Goal: Task Accomplishment & Management: Manage account settings

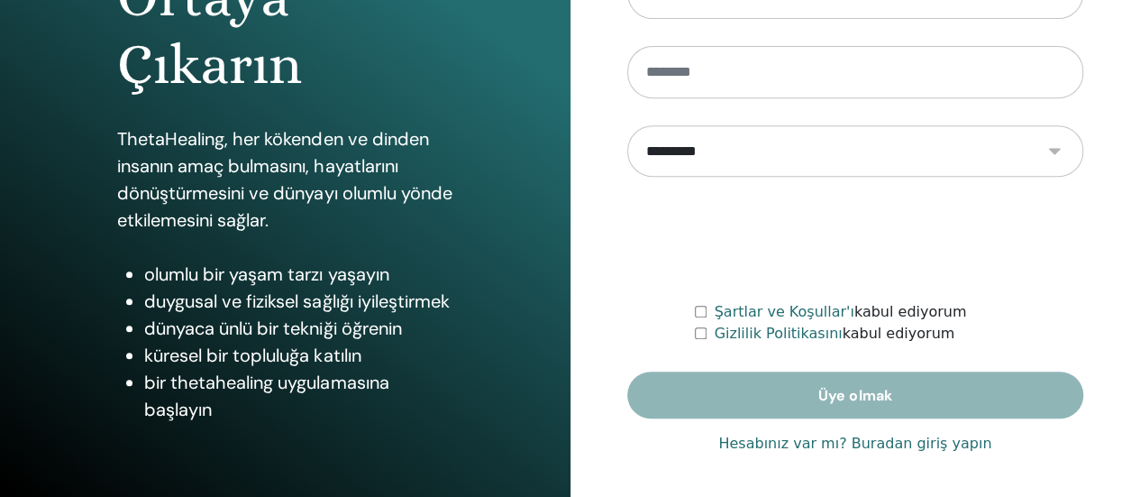
scroll to position [368, 0]
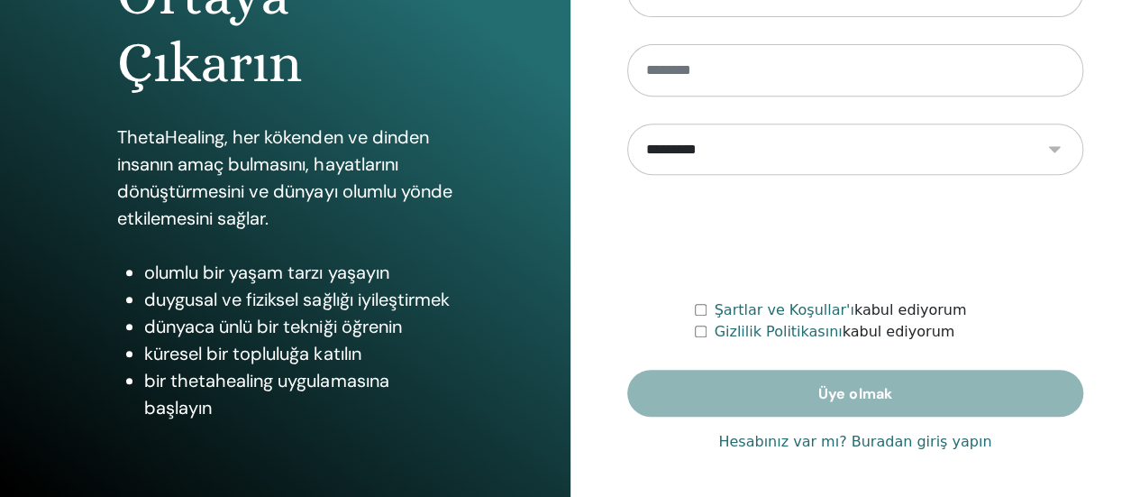
type input "**********"
click at [790, 441] on font "Hesabınız var mı? Buradan giriş yapın" at bounding box center [855, 441] width 273 height 17
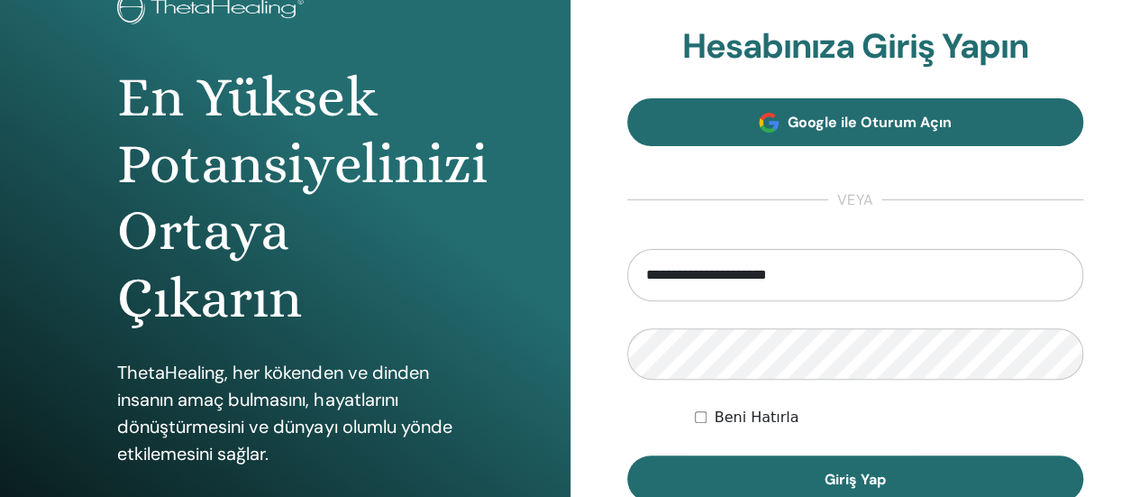
scroll to position [270, 0]
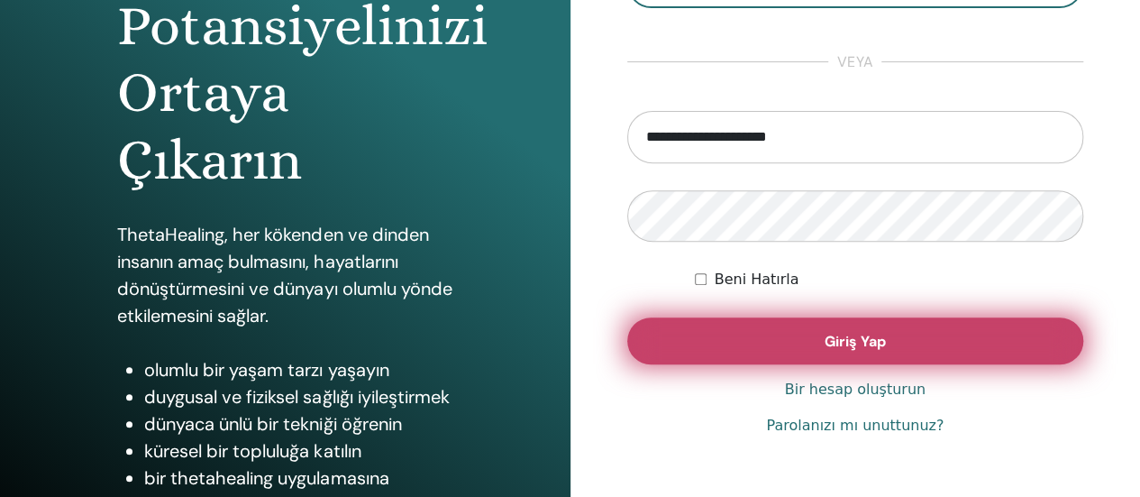
click at [786, 345] on button "Giriş Yap" at bounding box center [855, 340] width 457 height 47
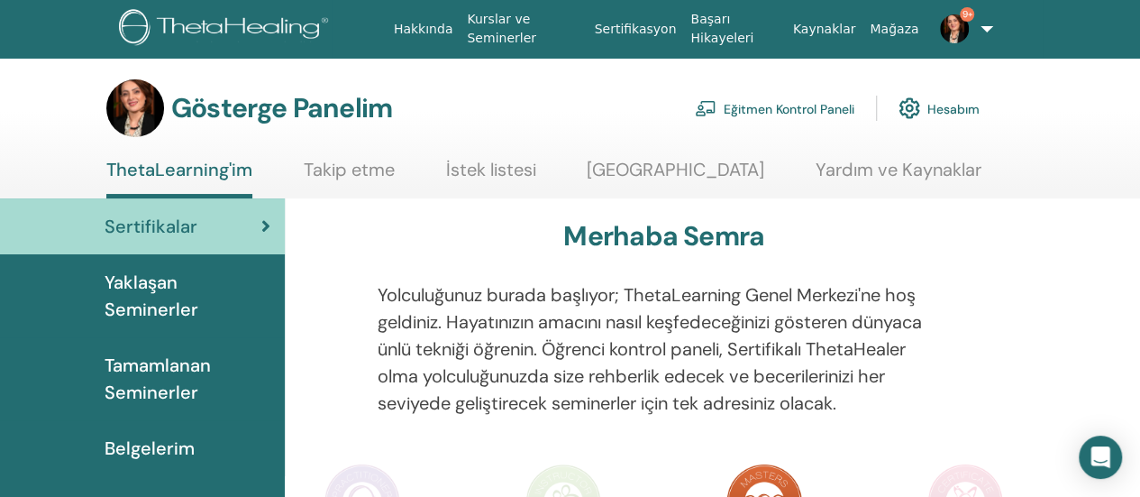
click at [767, 105] on font "Eğitmen Kontrol Paneli" at bounding box center [789, 109] width 131 height 16
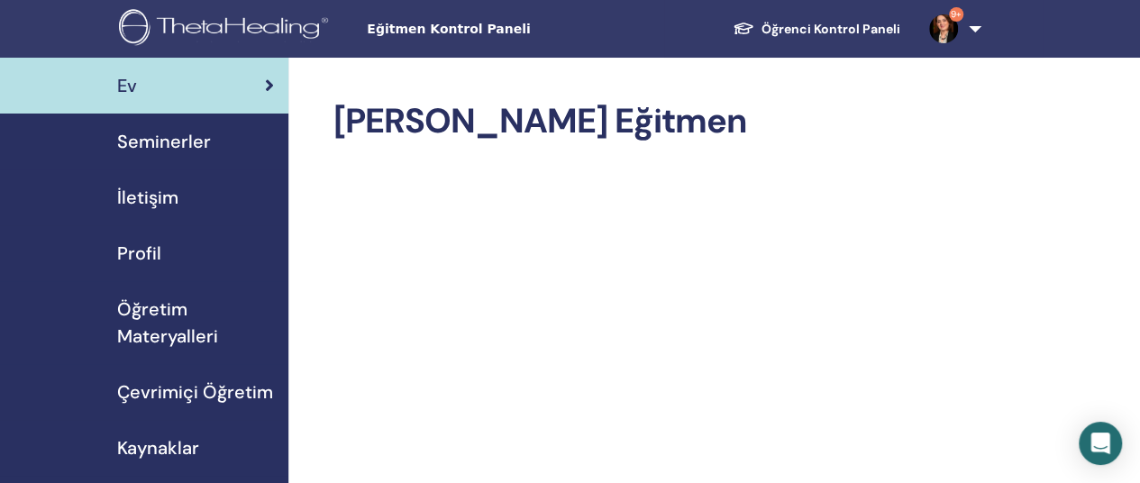
click at [153, 140] on font "Seminerler" at bounding box center [164, 141] width 94 height 23
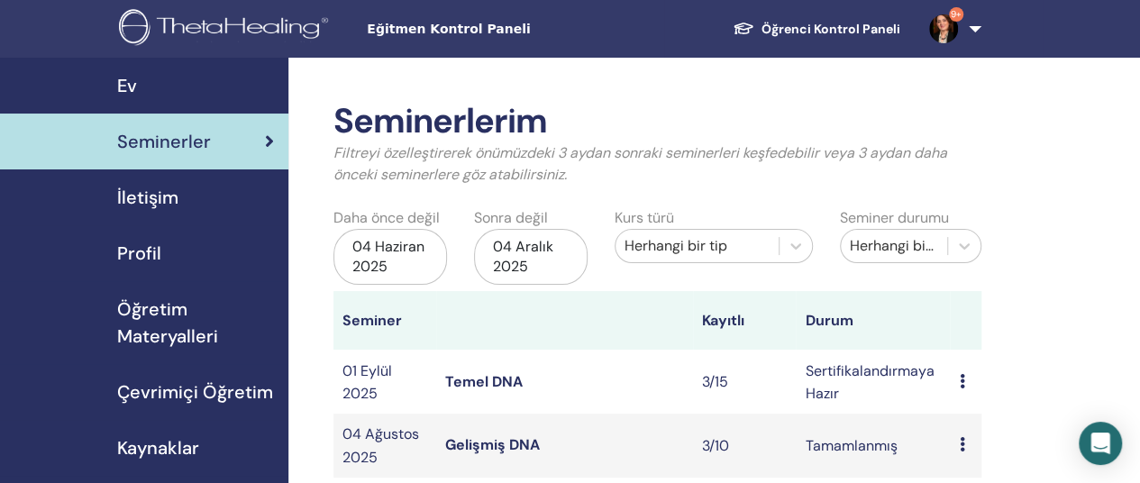
click at [476, 378] on font "Temel DNA" at bounding box center [484, 381] width 78 height 19
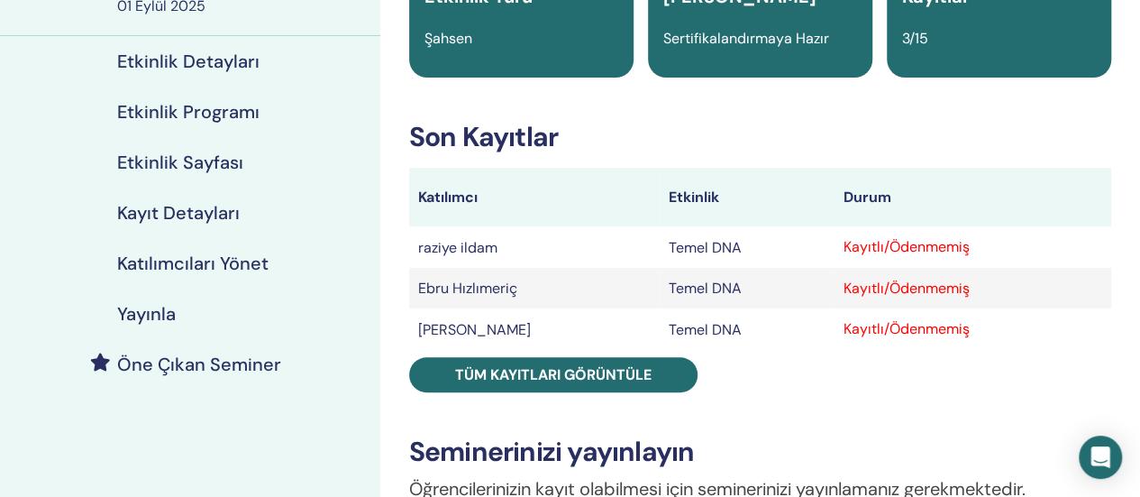
scroll to position [180, 0]
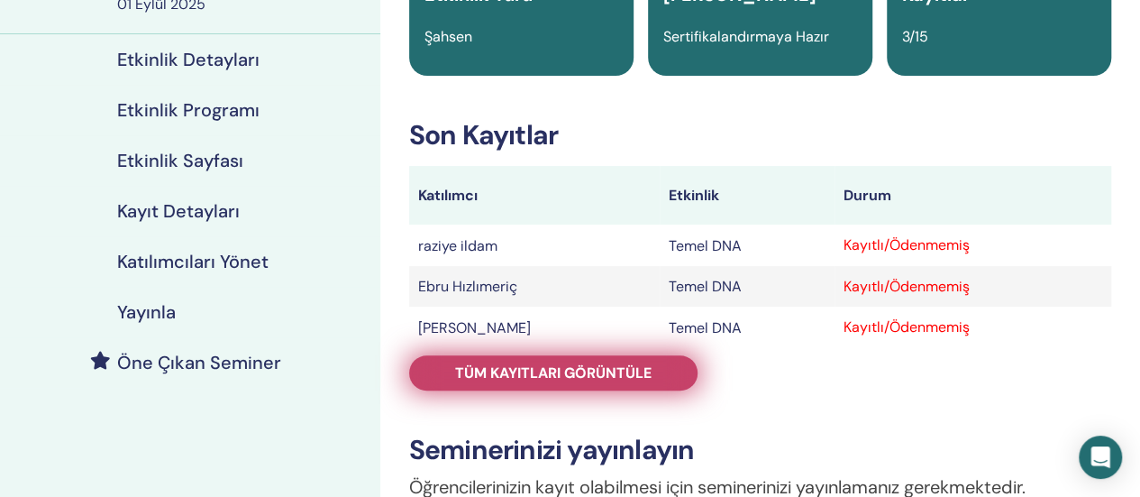
click at [503, 369] on font "Tüm kayıtları görüntüle" at bounding box center [553, 372] width 197 height 19
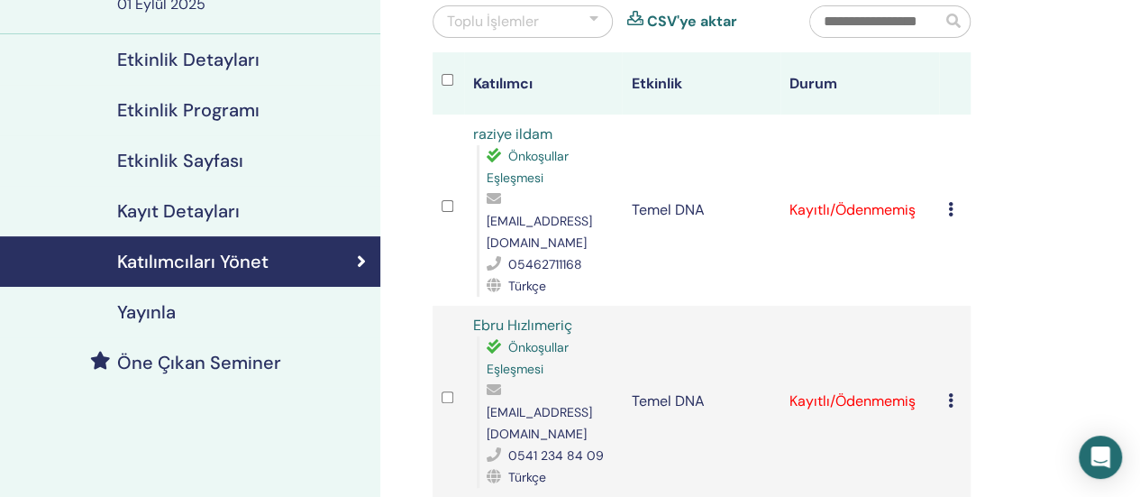
click at [953, 202] on icon at bounding box center [950, 209] width 5 height 14
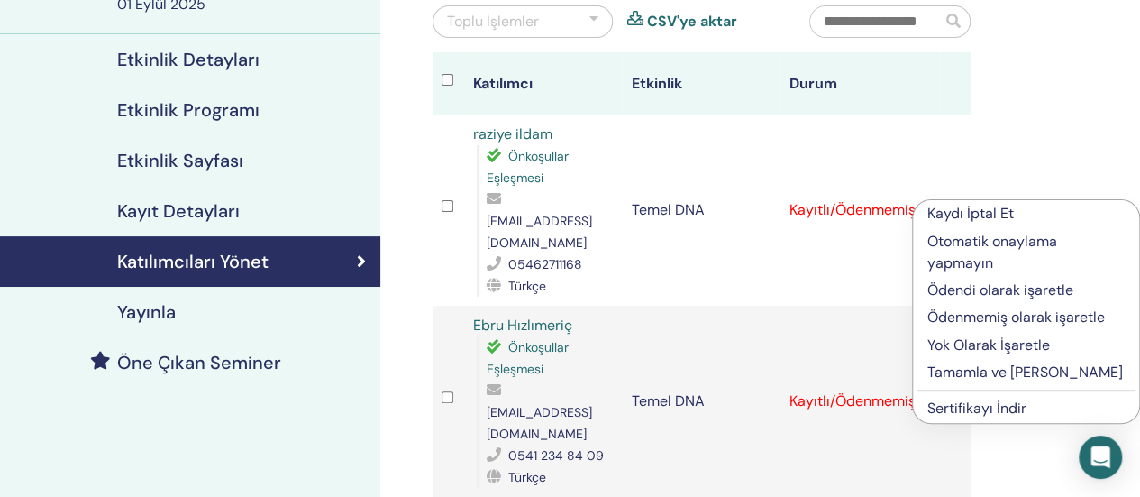
click at [979, 369] on font "Tamamla ve Onayla" at bounding box center [1026, 371] width 196 height 19
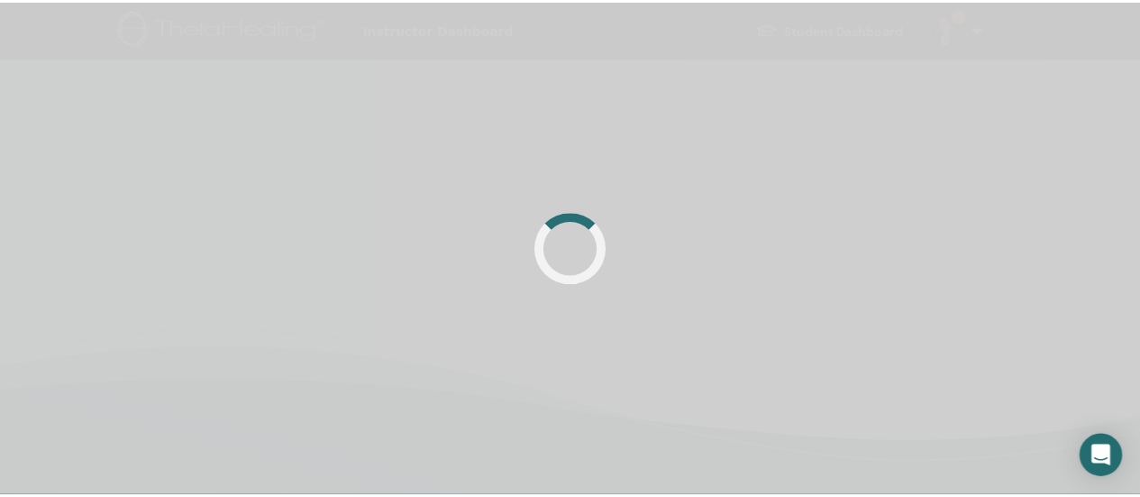
scroll to position [180, 0]
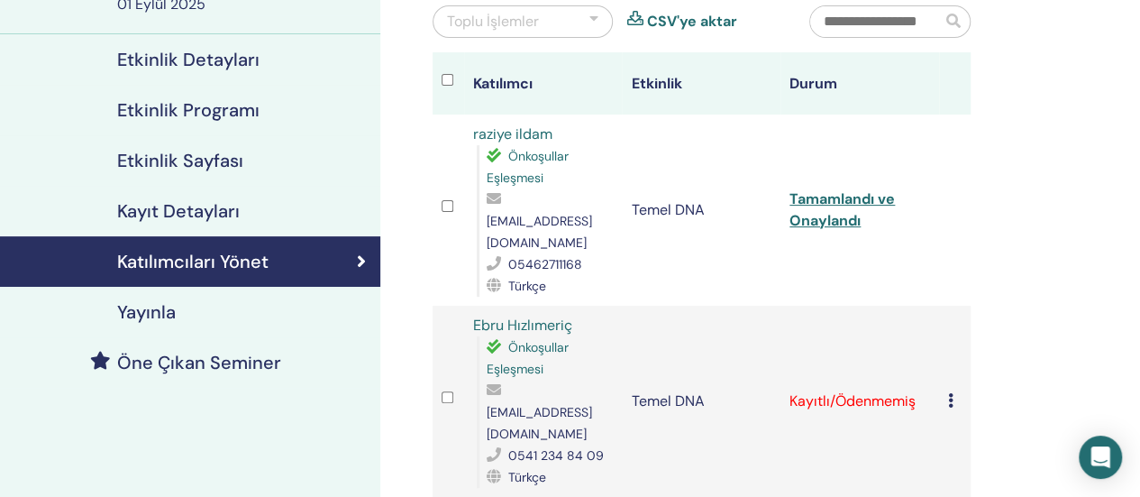
click at [948, 393] on icon at bounding box center [950, 400] width 5 height 14
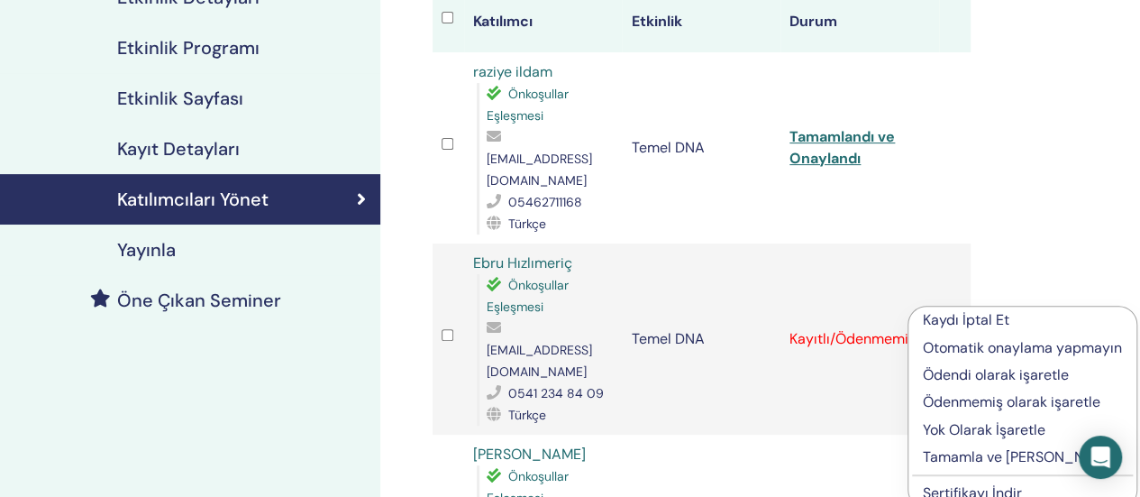
scroll to position [270, 0]
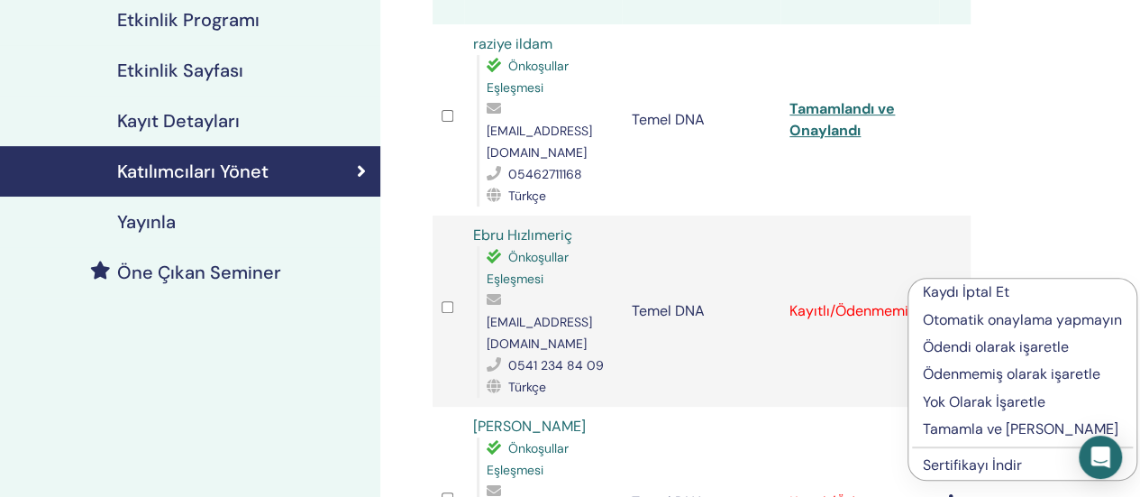
click at [948, 430] on font "Tamamla ve Onayla" at bounding box center [1021, 428] width 196 height 19
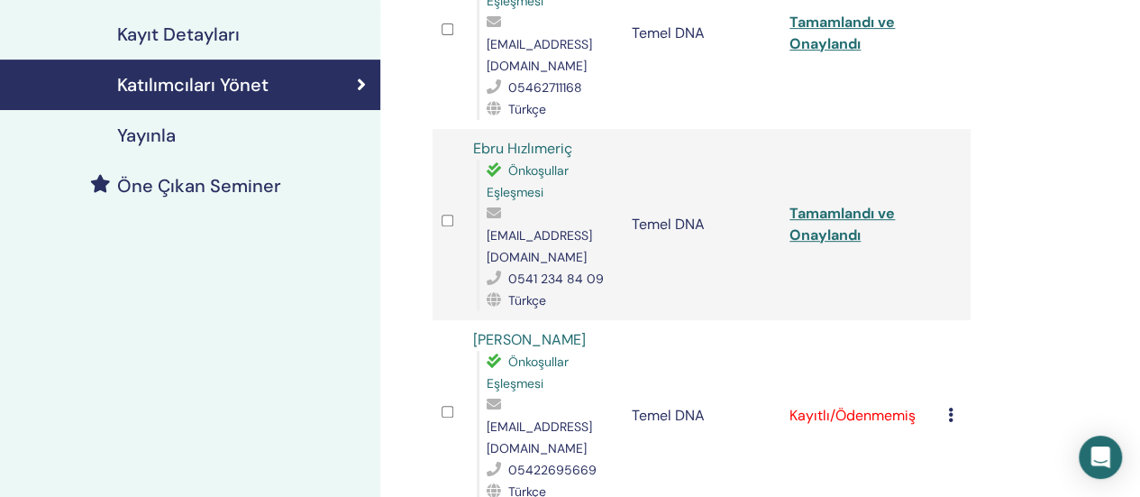
scroll to position [361, 0]
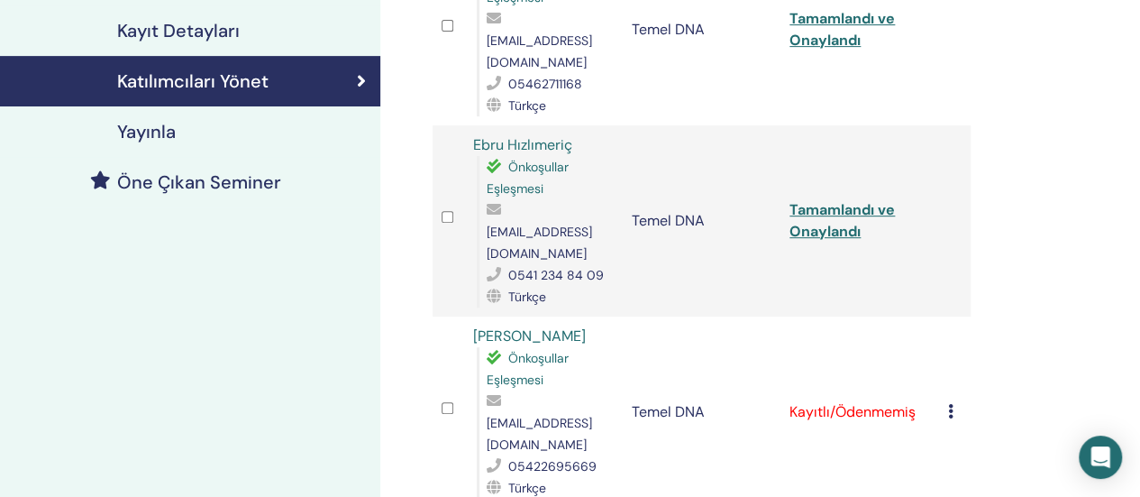
click at [953, 404] on icon at bounding box center [950, 411] width 5 height 14
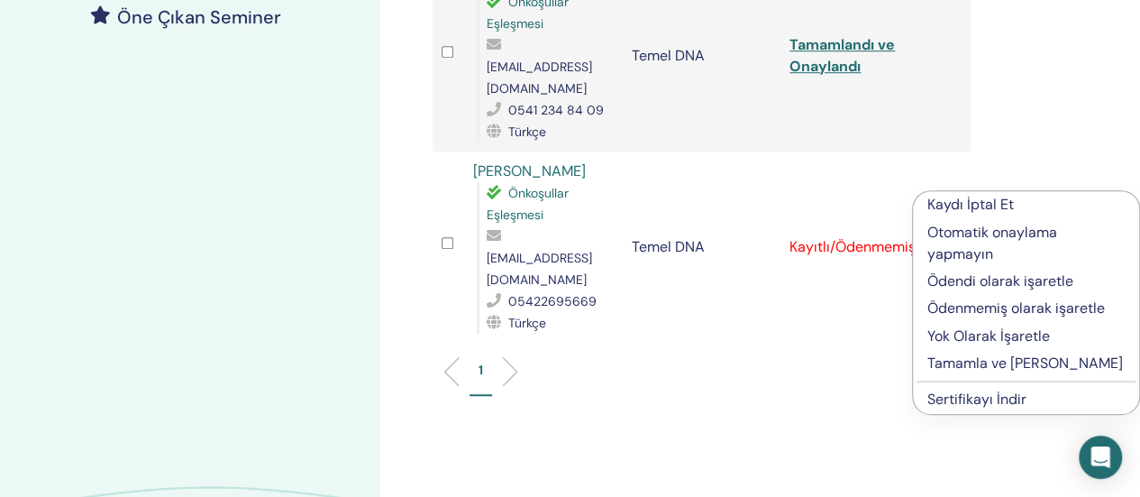
scroll to position [541, 0]
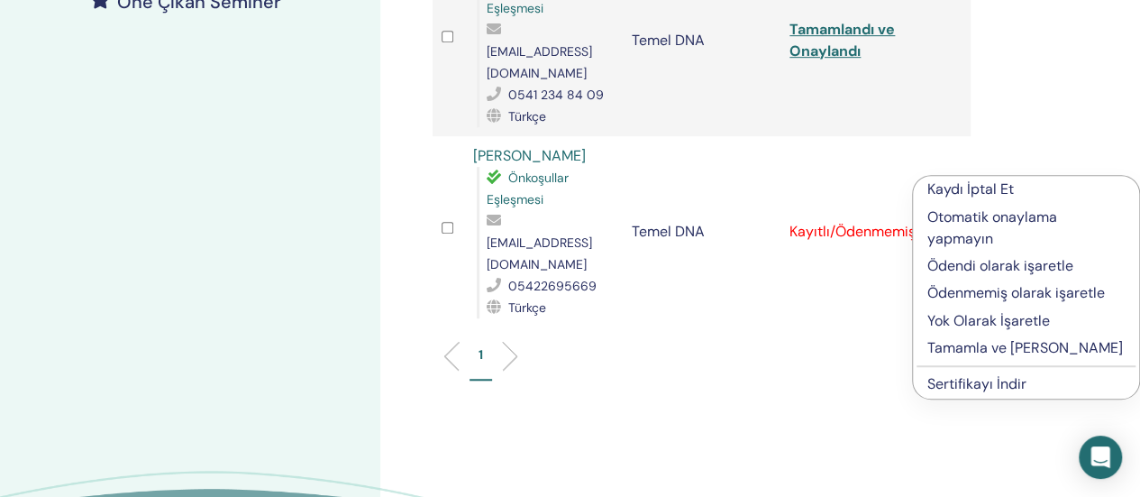
click at [957, 352] on font "Tamamla ve [PERSON_NAME]" at bounding box center [1026, 347] width 196 height 19
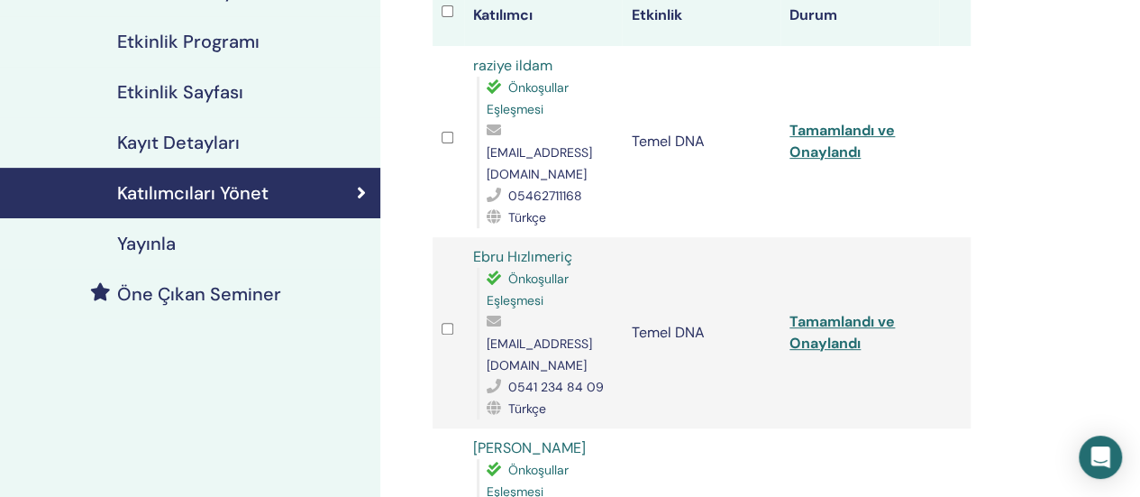
scroll to position [159, 0]
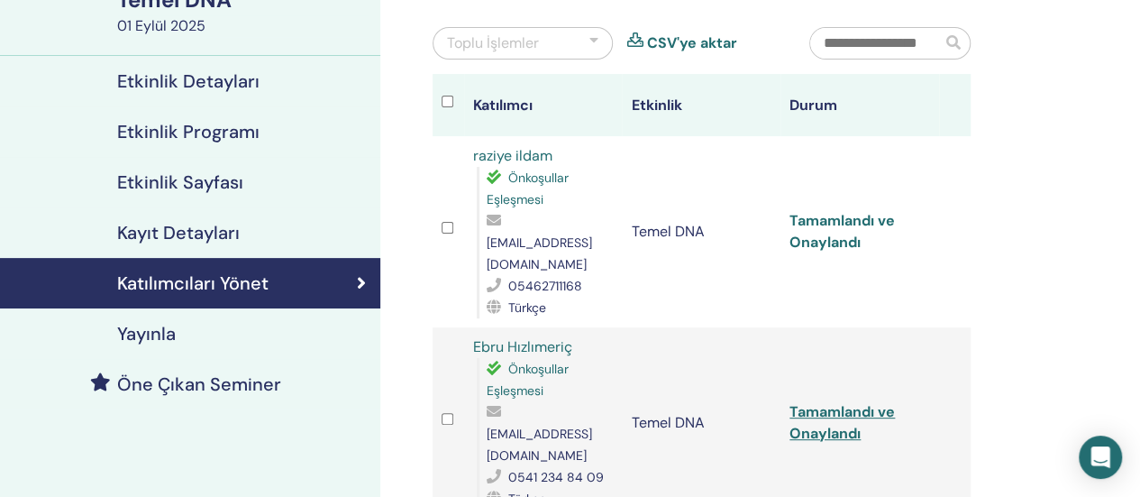
click at [815, 227] on font "Tamamlandı ve Onaylandı" at bounding box center [842, 231] width 105 height 41
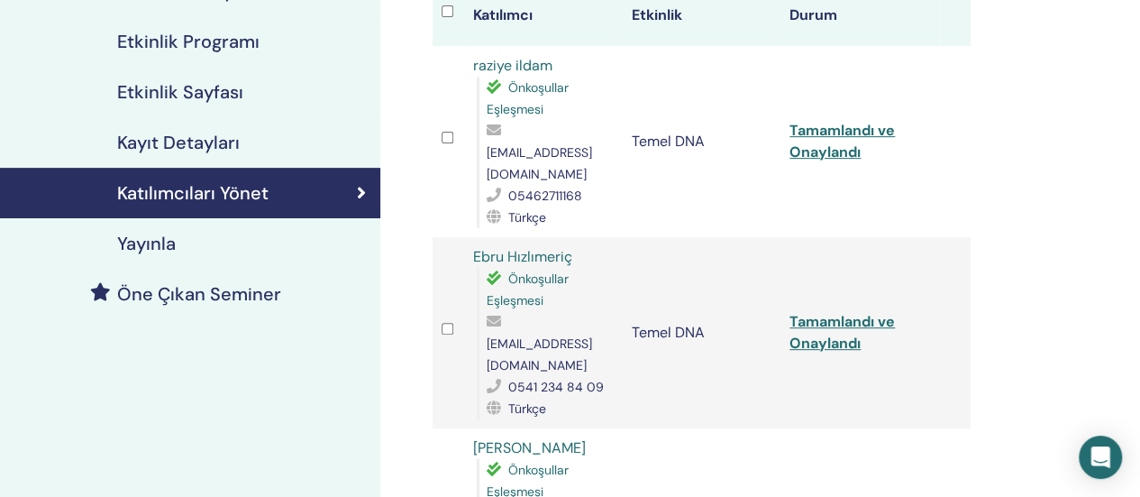
click at [829, 298] on td "Tamamlandı ve Onaylandı" at bounding box center [860, 332] width 159 height 191
click at [813, 312] on font "Tamamlandı ve Onaylandı" at bounding box center [842, 332] width 105 height 41
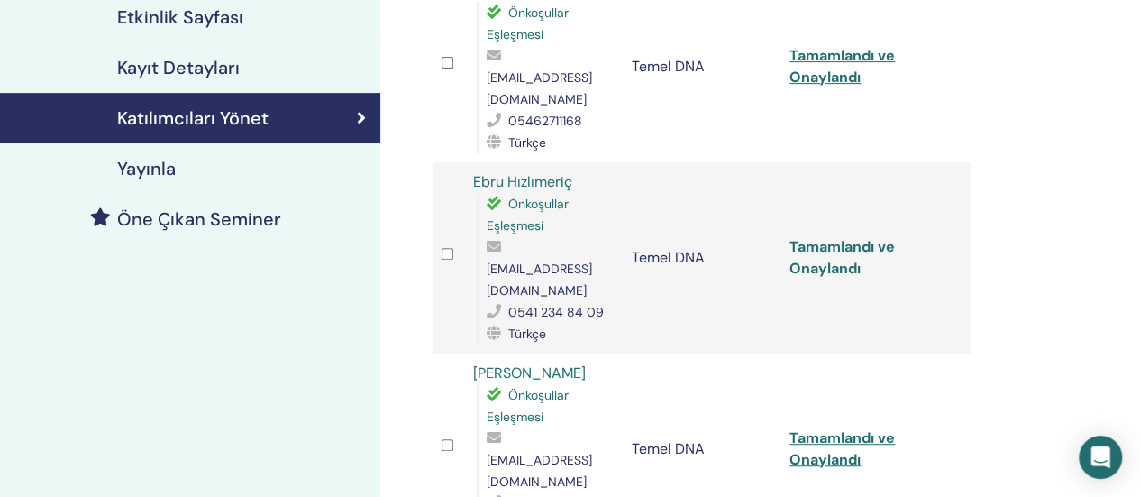
scroll to position [429, 0]
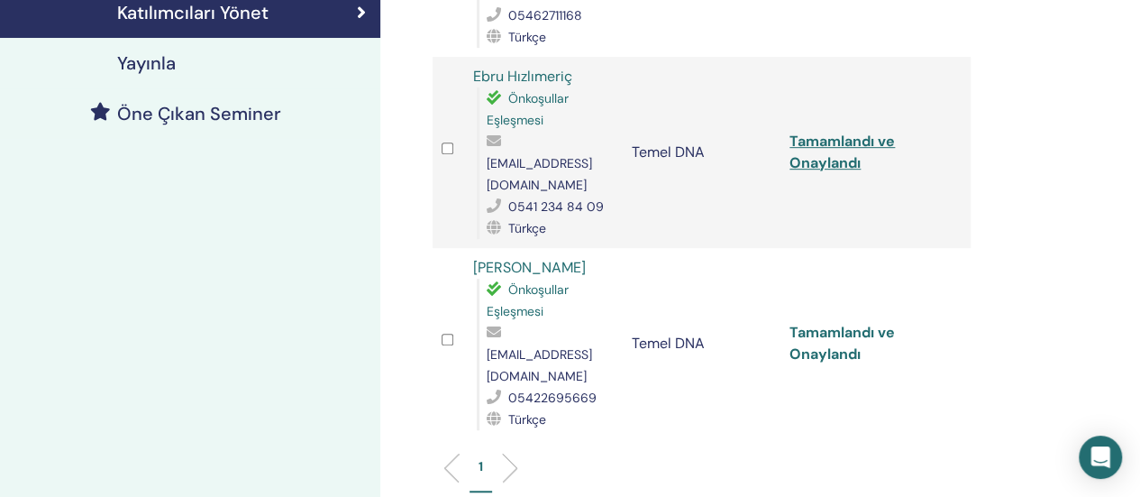
click at [831, 323] on font "Tamamlandı ve Onaylandı" at bounding box center [842, 343] width 105 height 41
